Goal: Task Accomplishment & Management: Use online tool/utility

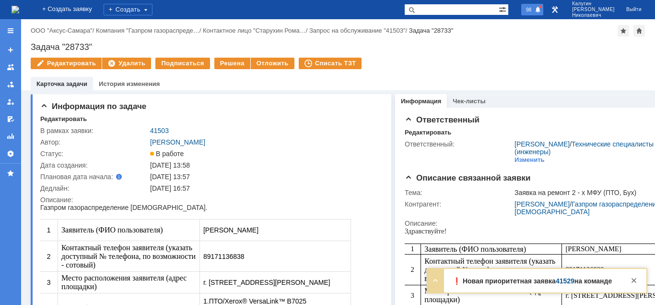
click at [534, 6] on span "98" at bounding box center [528, 9] width 11 height 7
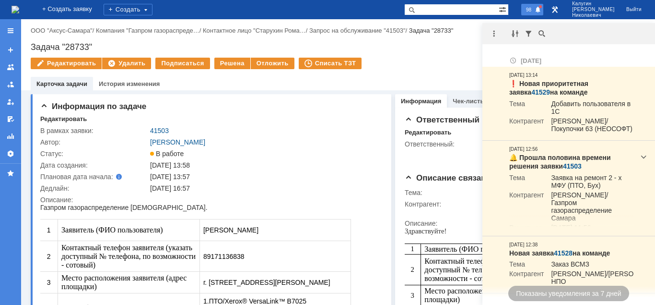
click at [534, 8] on span "98" at bounding box center [528, 9] width 11 height 7
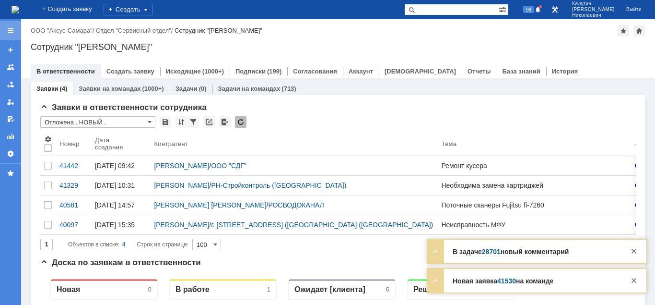
click at [11, 33] on div at bounding box center [11, 31] width 8 height 8
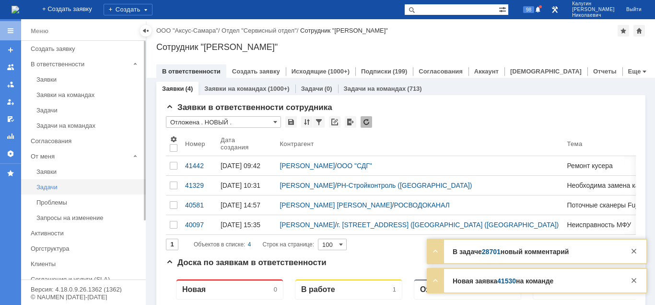
click at [47, 191] on link "Задачи" at bounding box center [88, 186] width 111 height 15
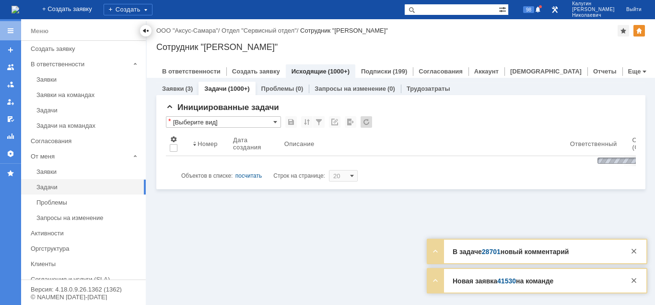
click at [147, 29] on div at bounding box center [146, 31] width 8 height 8
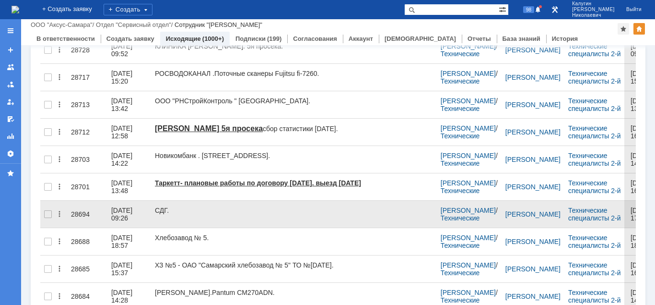
click at [83, 211] on div "28694" at bounding box center [87, 214] width 33 height 8
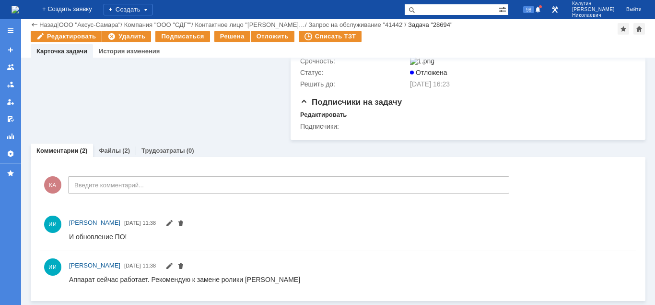
drag, startPoint x: 110, startPoint y: 156, endPoint x: 174, endPoint y: 168, distance: 65.3
click at [110, 156] on div "Файлы (2)" at bounding box center [114, 150] width 43 height 14
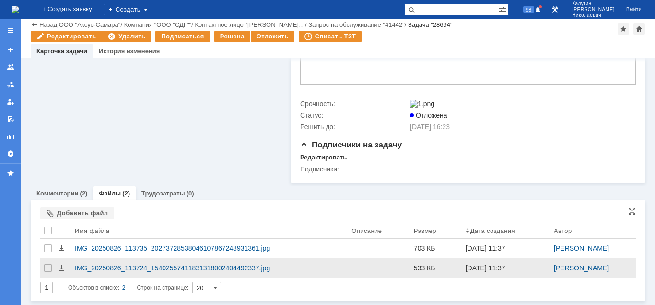
click at [215, 265] on div "IMG_20250826_113724_15402557411831318002404492337.jpg" at bounding box center [209, 268] width 269 height 8
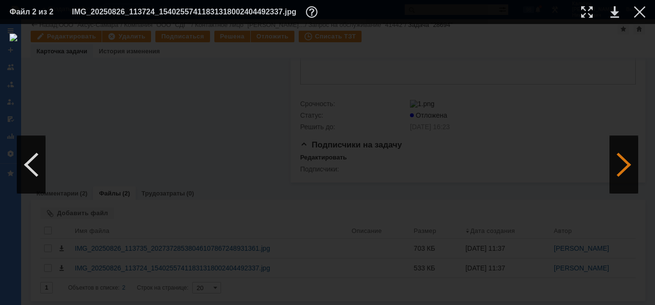
click at [624, 170] on div at bounding box center [624, 165] width 29 height 58
click at [584, 12] on div at bounding box center [587, 12] width 12 height 12
drag, startPoint x: 282, startPoint y: 301, endPoint x: 226, endPoint y: 303, distance: 56.2
click at [226, 304] on div at bounding box center [327, 164] width 655 height 281
drag, startPoint x: 369, startPoint y: 301, endPoint x: 295, endPoint y: 303, distance: 73.9
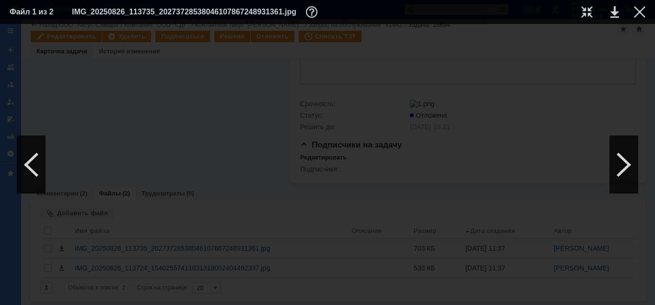
click at [295, 303] on div at bounding box center [327, 164] width 655 height 281
drag, startPoint x: 306, startPoint y: 300, endPoint x: 496, endPoint y: 279, distance: 191.1
click at [448, 296] on div at bounding box center [327, 164] width 655 height 281
click at [642, 15] on div at bounding box center [640, 12] width 12 height 12
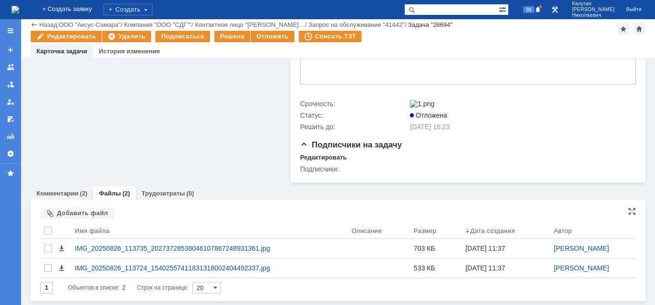
click at [490, 285] on div "1 Объектов в списке: 2 Строк на странице: 20" at bounding box center [338, 287] width 596 height 12
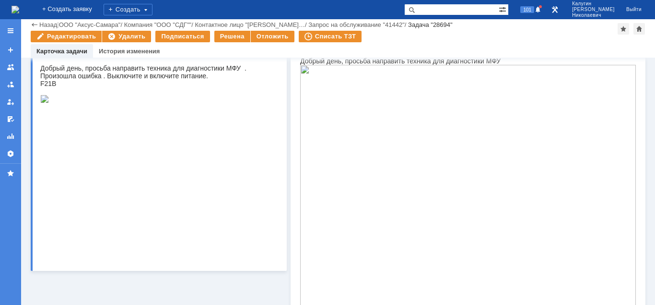
scroll to position [367, 0]
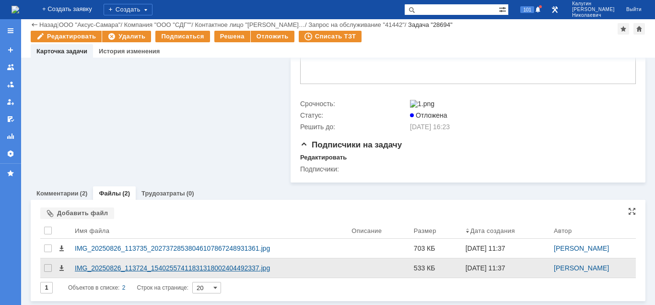
click at [127, 265] on div "IMG_20250826_113724_15402557411831318002404492337.jpg" at bounding box center [209, 268] width 269 height 8
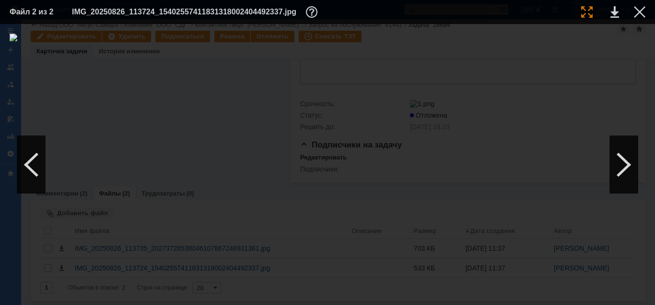
click at [587, 13] on div at bounding box center [587, 12] width 12 height 12
drag, startPoint x: 271, startPoint y: 300, endPoint x: 494, endPoint y: 275, distance: 223.9
click at [494, 275] on div at bounding box center [327, 164] width 655 height 281
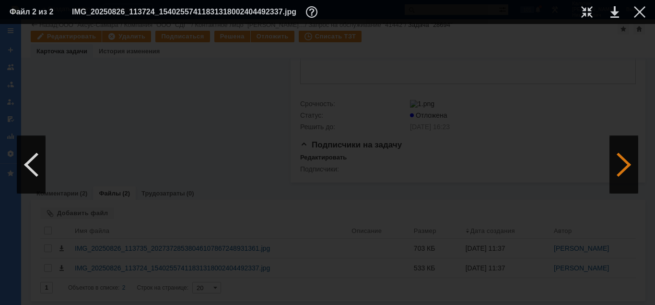
click at [627, 166] on div at bounding box center [624, 165] width 29 height 58
click at [590, 11] on div at bounding box center [587, 12] width 12 height 12
drag, startPoint x: 317, startPoint y: 300, endPoint x: 166, endPoint y: 305, distance: 151.1
